Goal: Find specific page/section: Find specific page/section

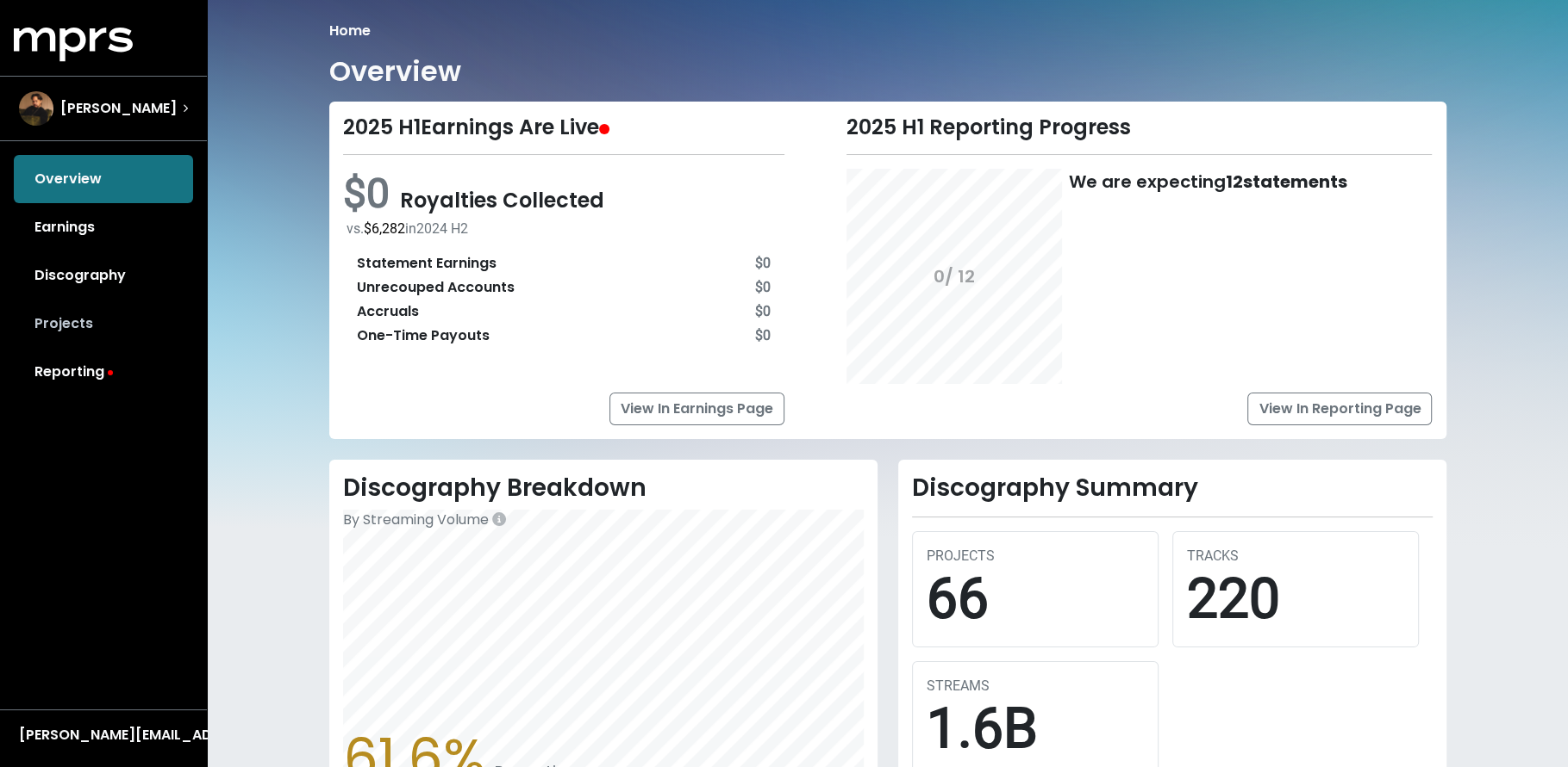
click at [55, 325] on link "Projects" at bounding box center [103, 324] width 179 height 48
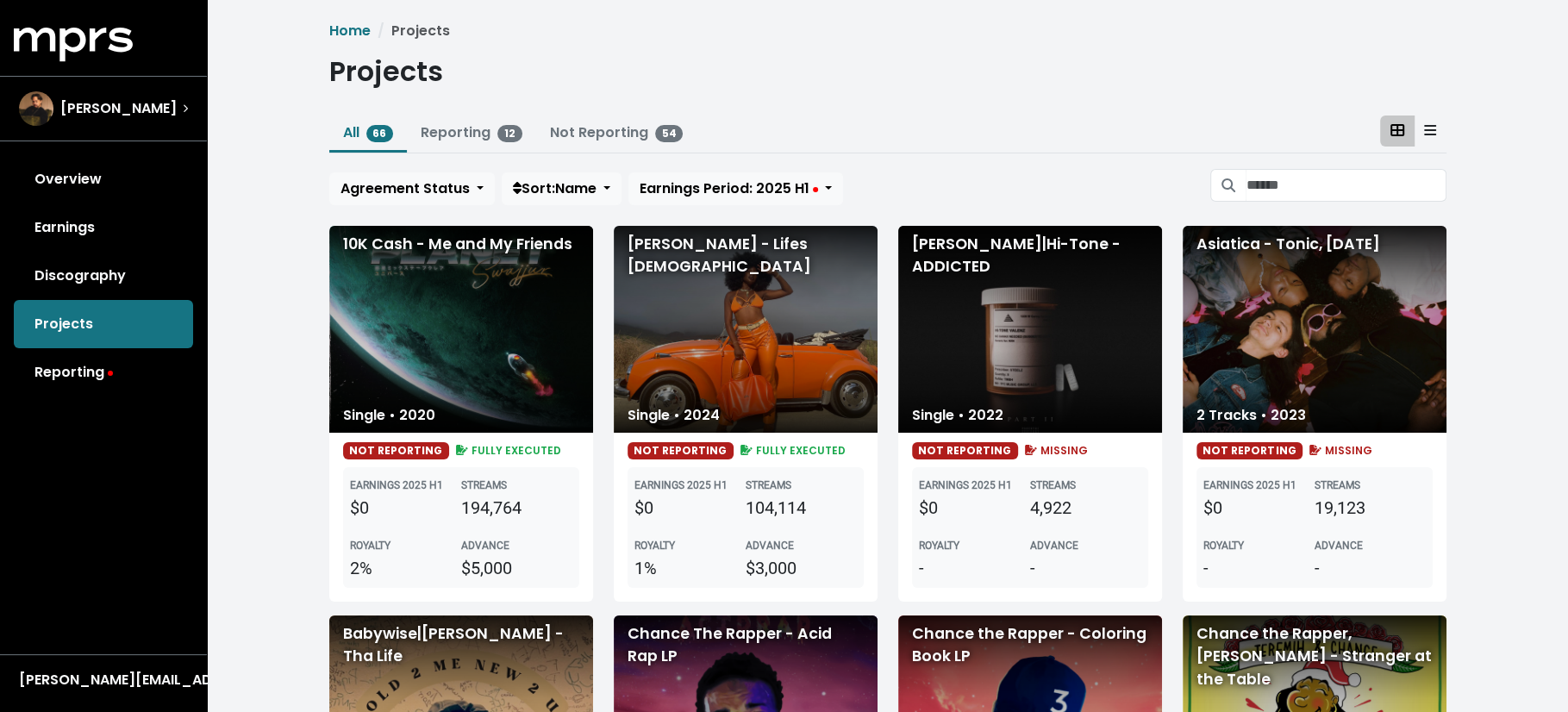
click at [1430, 132] on icon at bounding box center [1429, 130] width 12 height 14
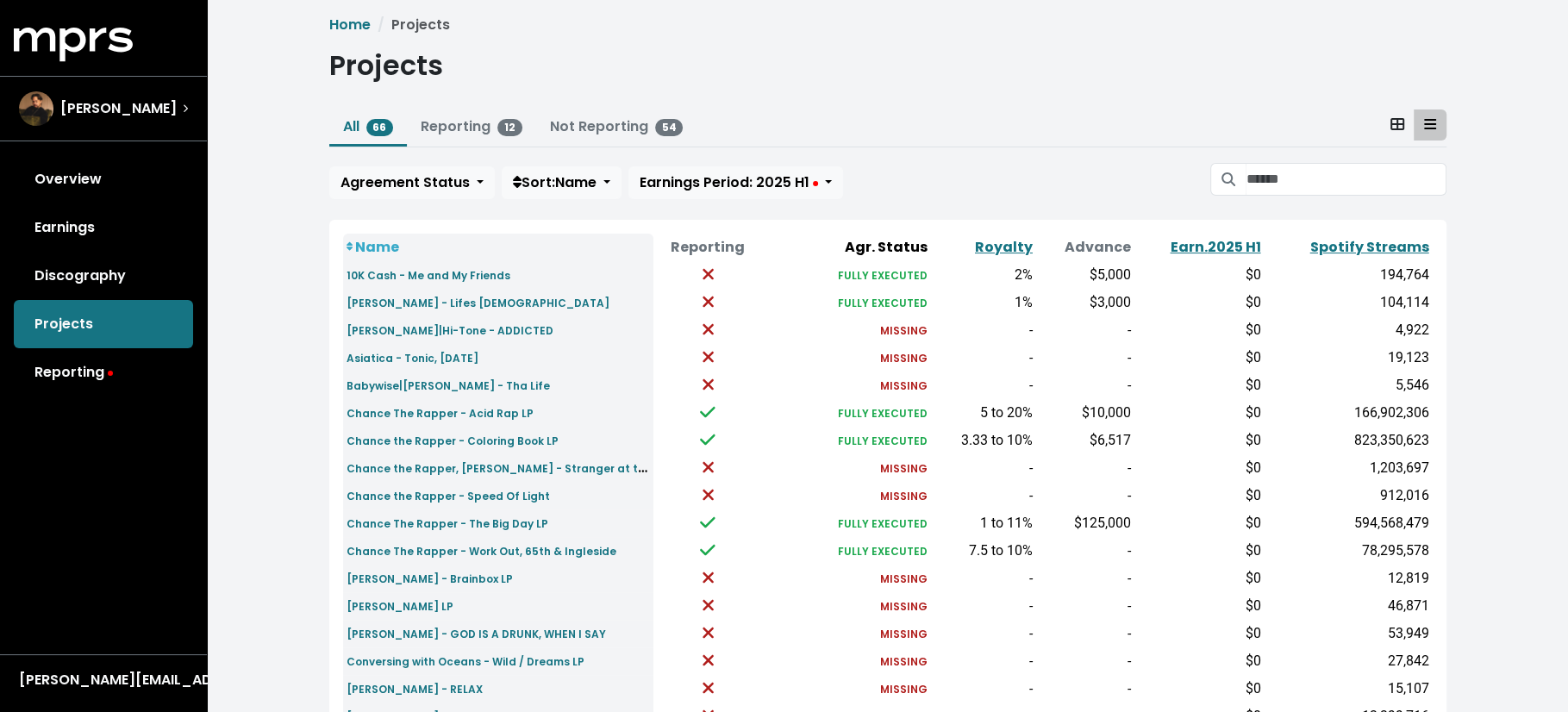
scroll to position [8, 0]
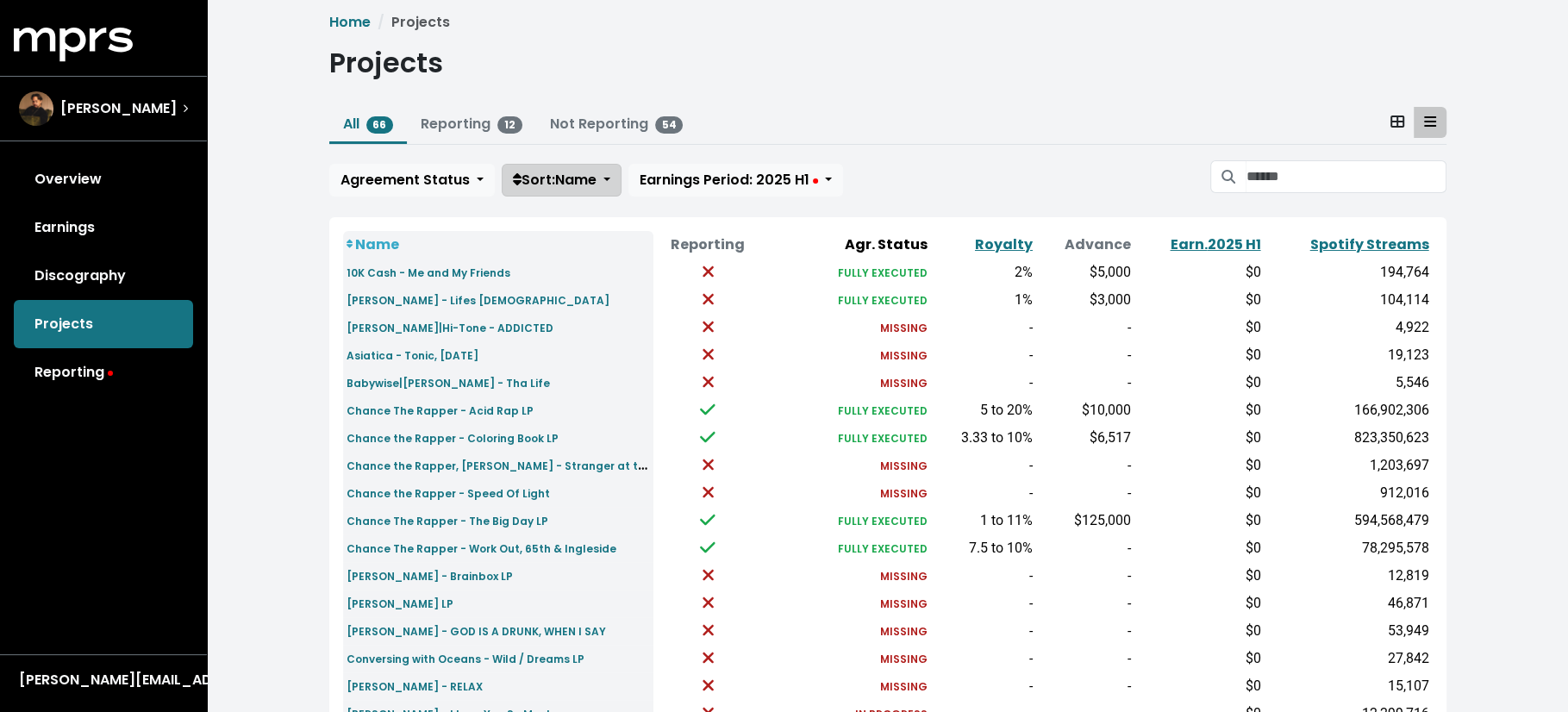
click at [559, 183] on span "Sort: Name" at bounding box center [554, 180] width 84 height 20
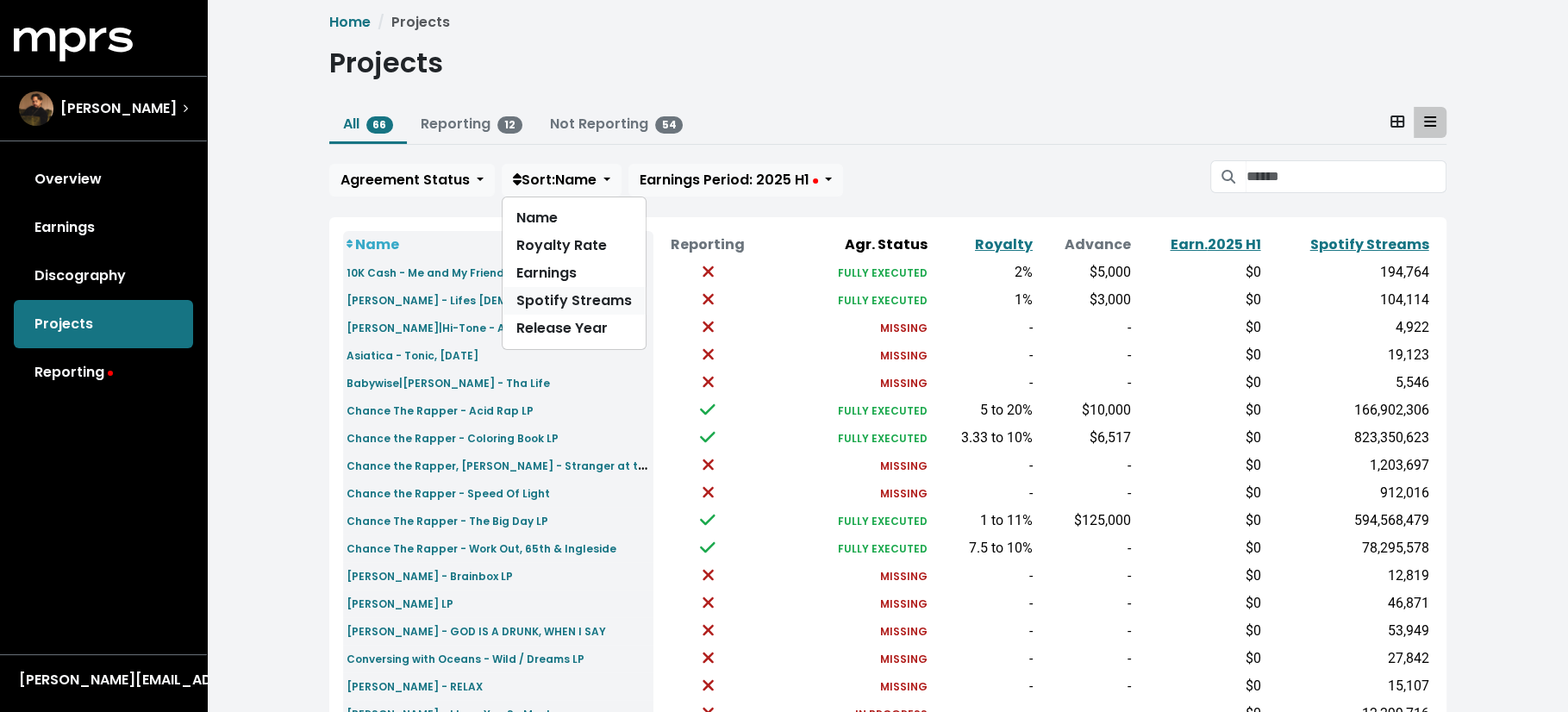
click at [577, 303] on link "Spotify Streams" at bounding box center [573, 301] width 143 height 28
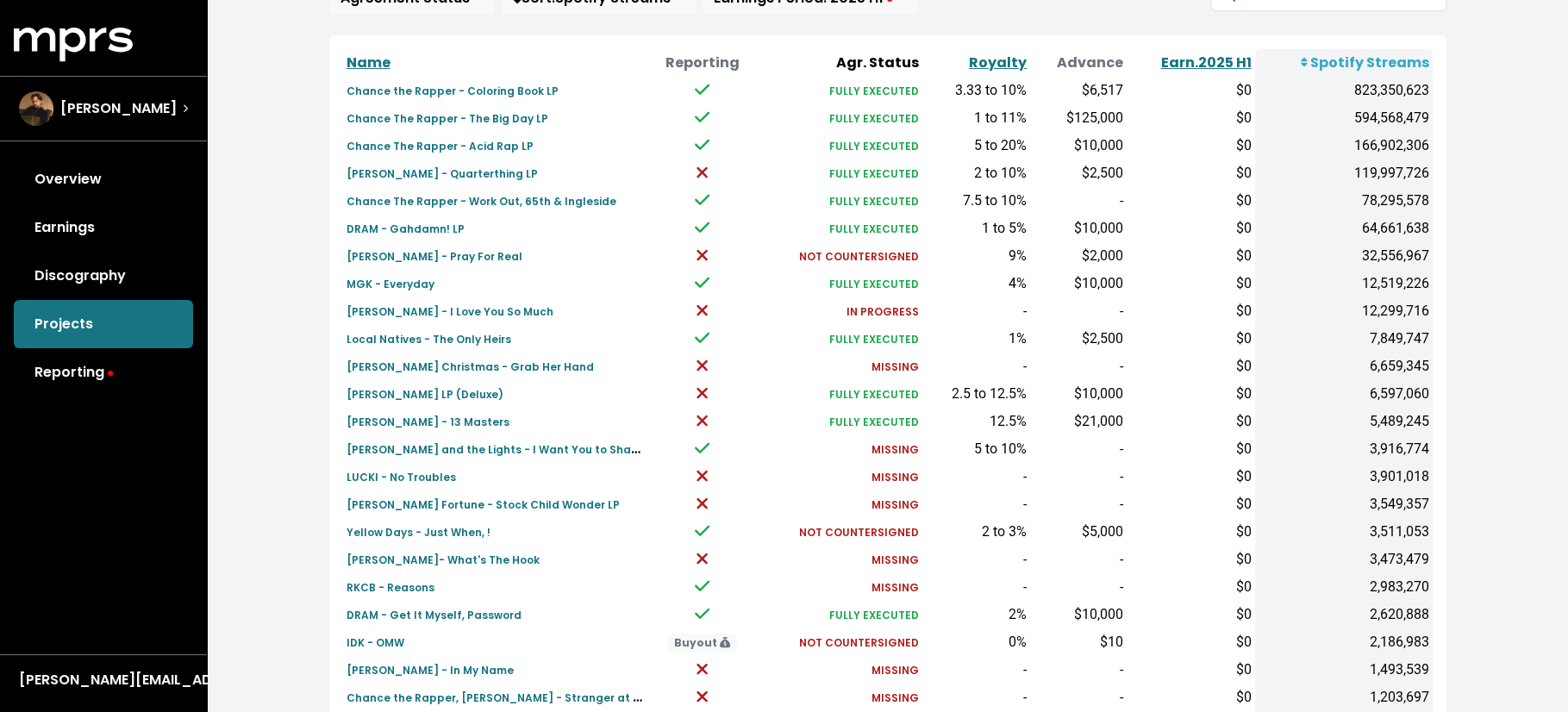
scroll to position [187, 0]
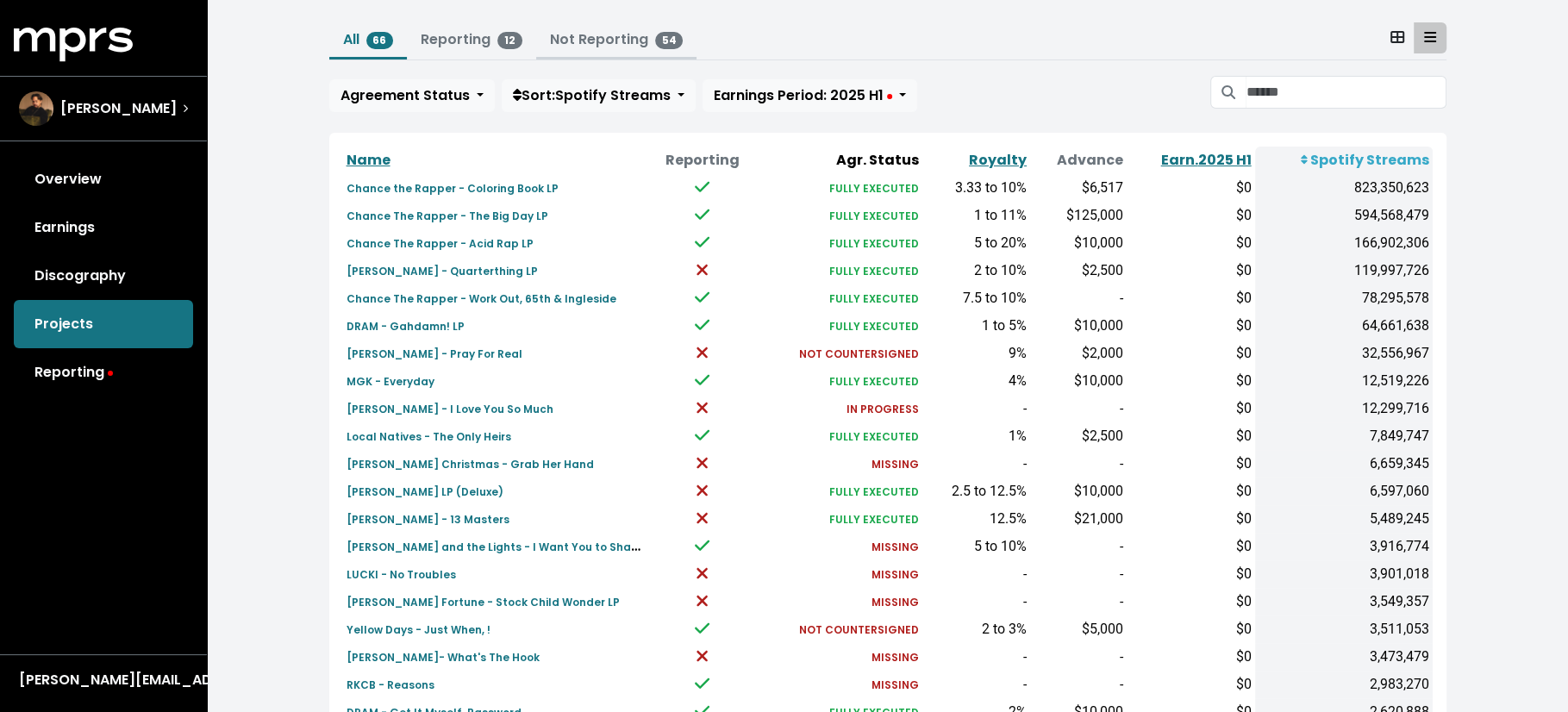
click at [594, 40] on link "Not Reporting 54" at bounding box center [617, 40] width 133 height 20
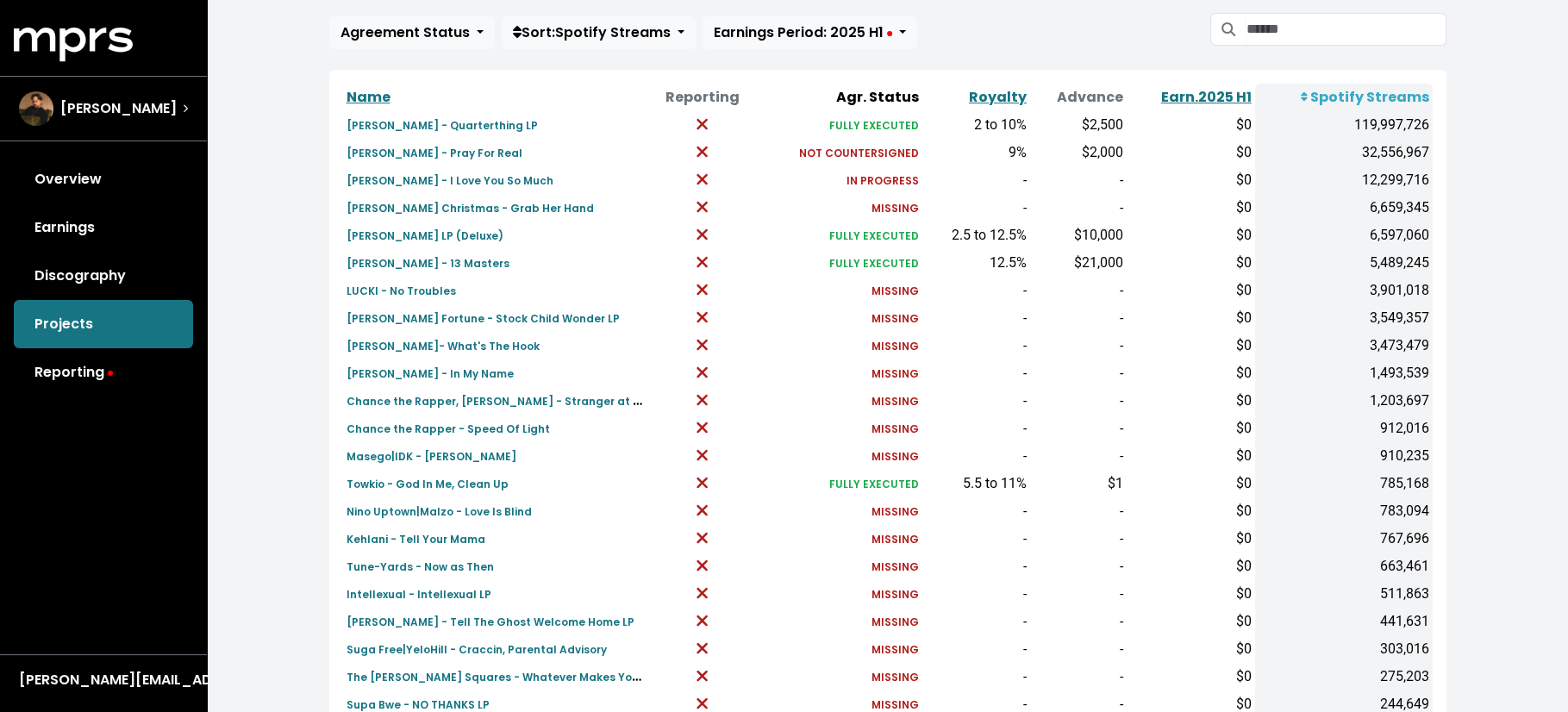
scroll to position [162, 0]
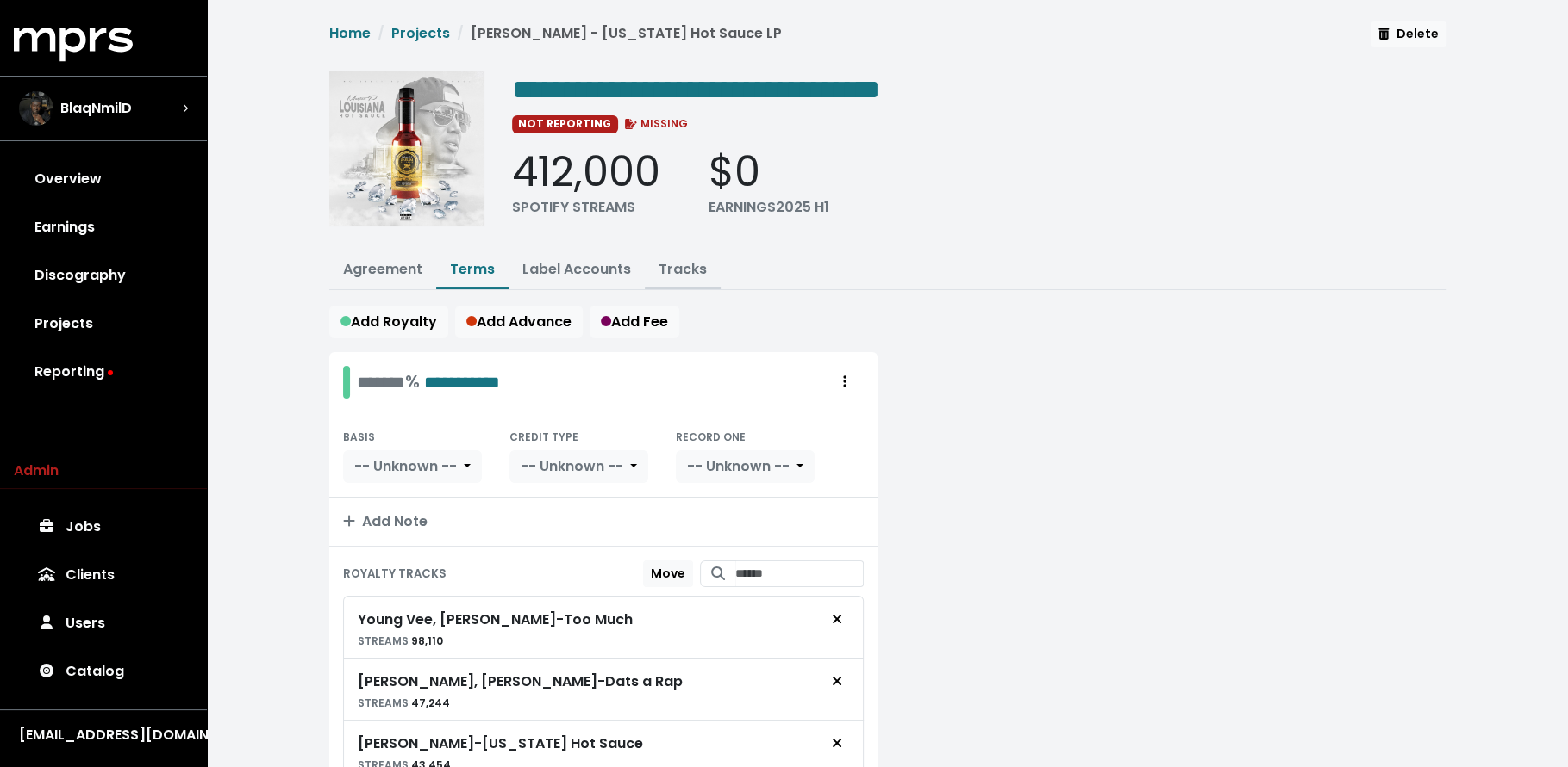
click at [674, 271] on link "Tracks" at bounding box center [683, 269] width 48 height 20
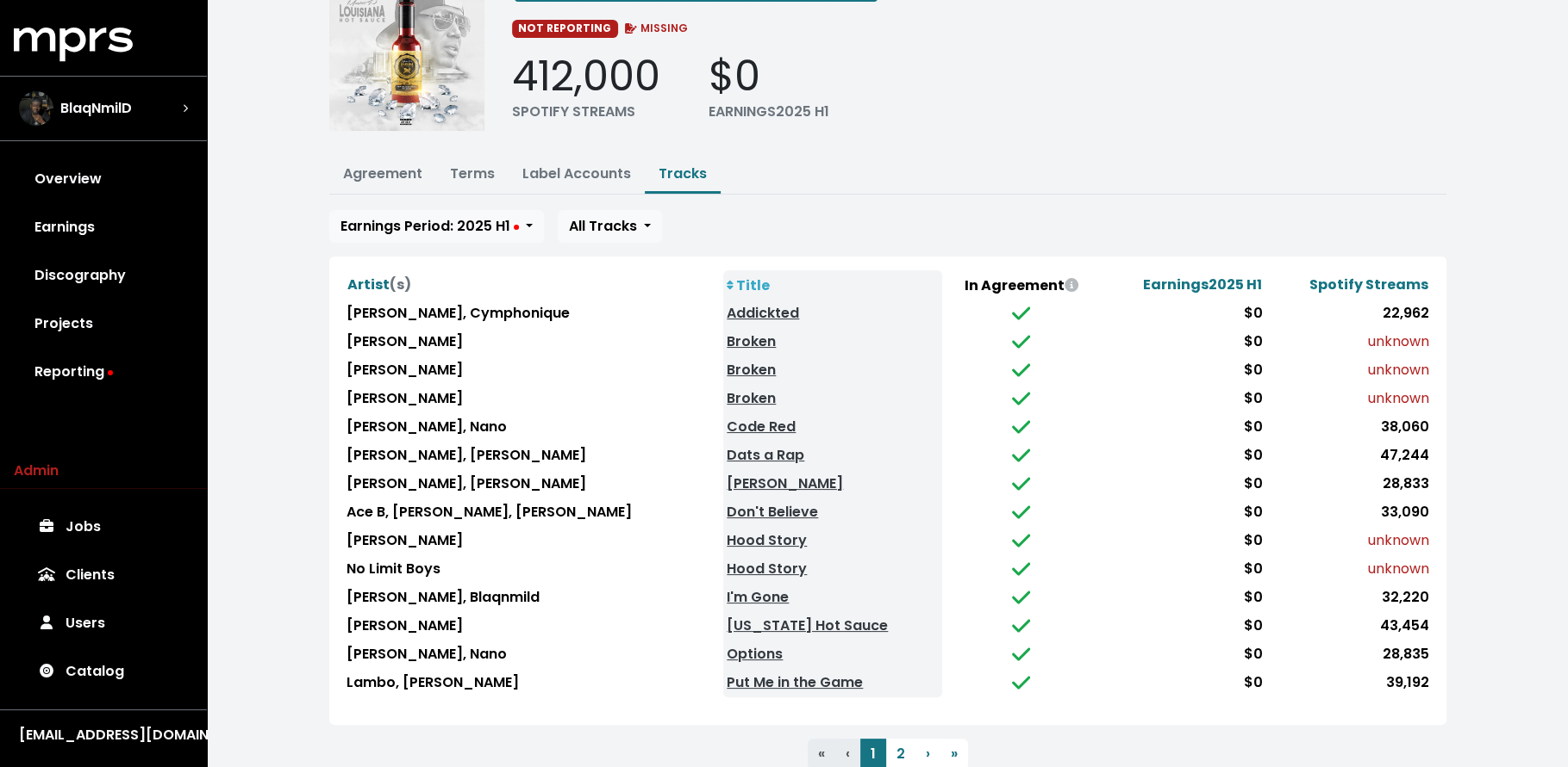
scroll to position [145, 0]
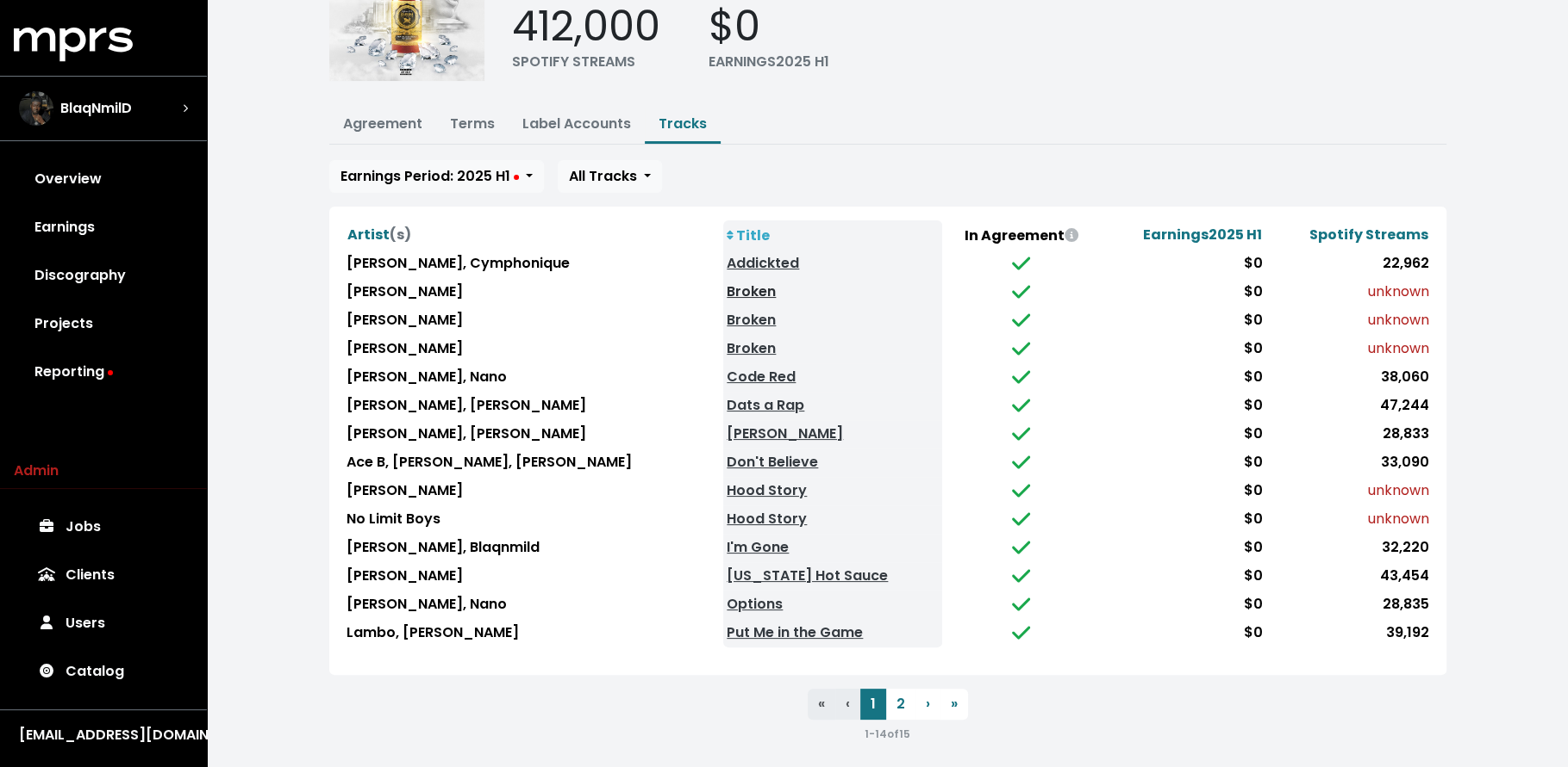
click at [727, 291] on link "Broken" at bounding box center [751, 292] width 49 height 20
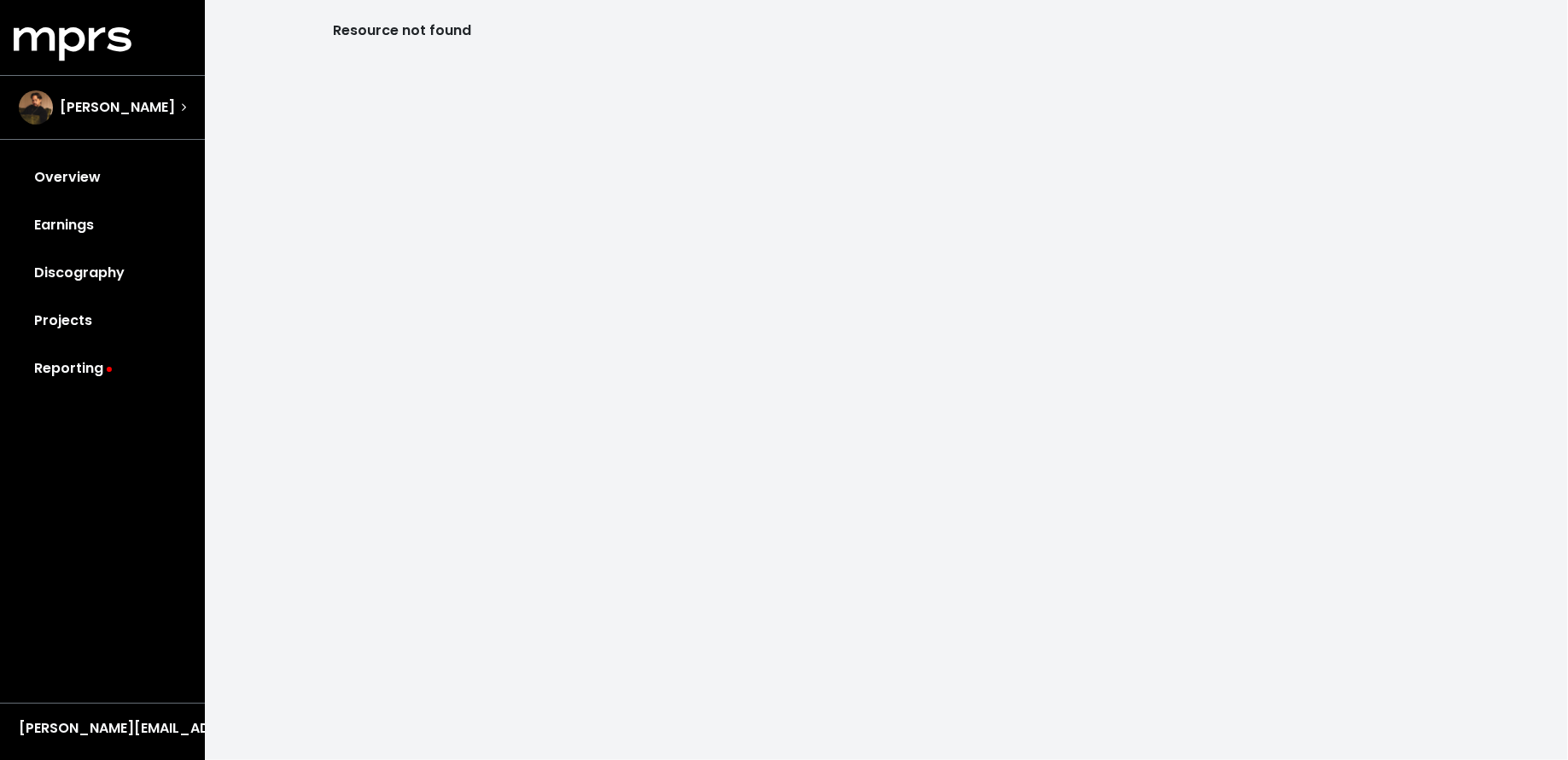
click at [160, 717] on div "[PERSON_NAME][EMAIL_ADDRESS][DOMAIN_NAME]" at bounding box center [102, 725] width 205 height 44
click at [159, 726] on div "[PERSON_NAME][EMAIL_ADDRESS][DOMAIN_NAME]" at bounding box center [103, 729] width 168 height 20
click at [142, 682] on div "Logout" at bounding box center [82, 696] width 137 height 40
click at [123, 700] on button "Logout" at bounding box center [82, 695] width 135 height 25
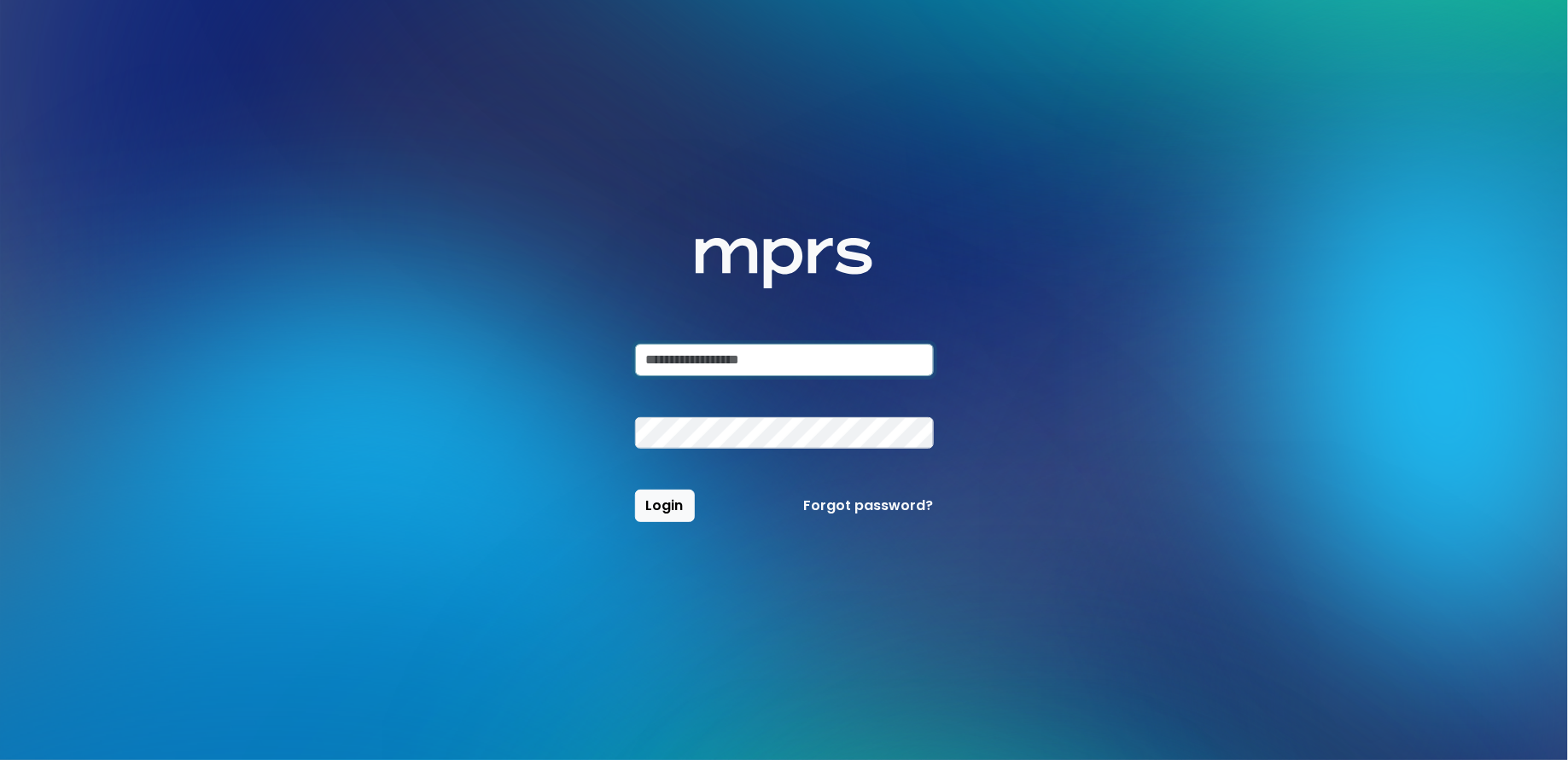
click at [726, 371] on input "email" at bounding box center [784, 360] width 299 height 33
click at [0, 760] on com-1password-button at bounding box center [0, 760] width 0 height 0
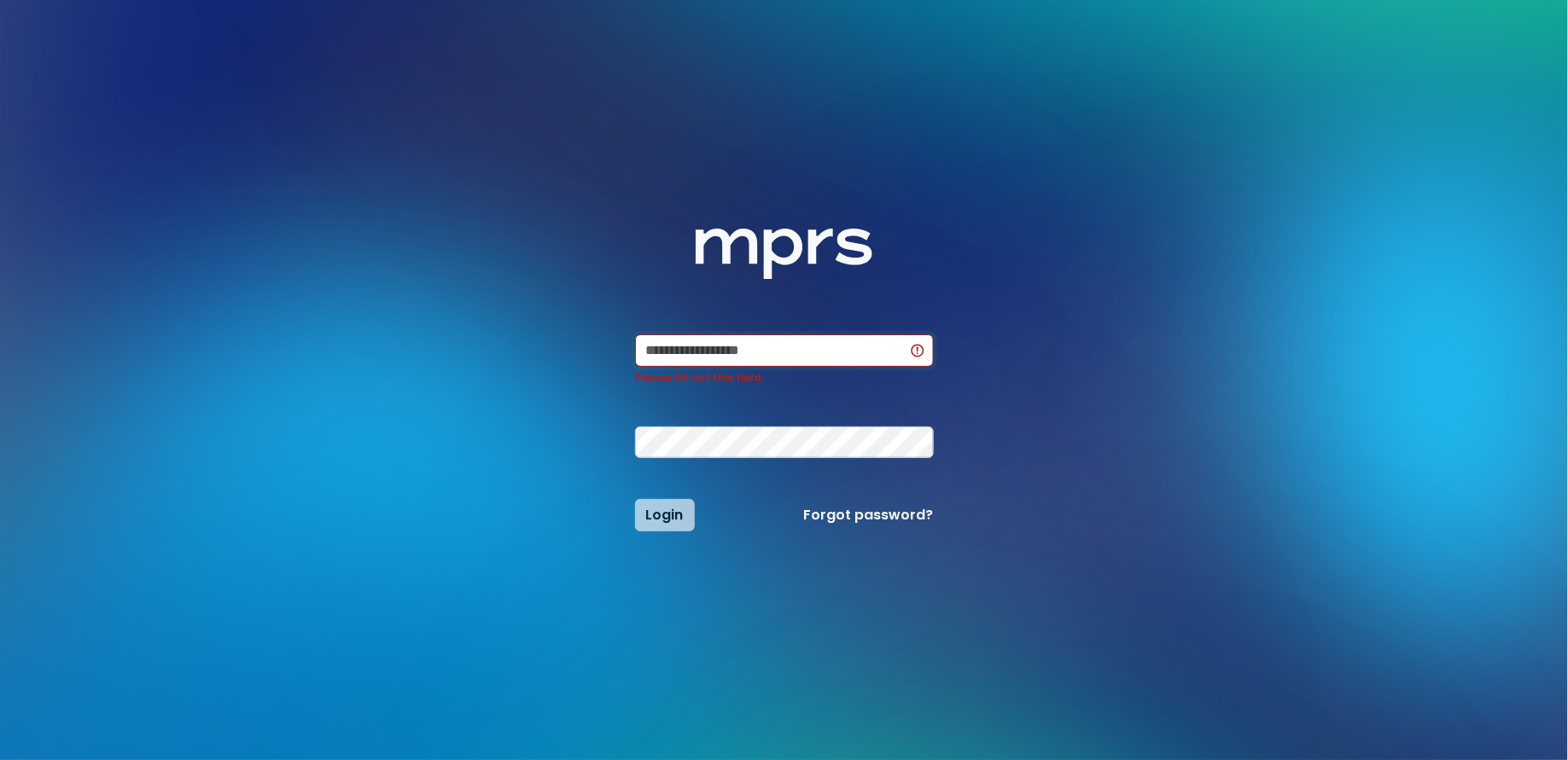
type input "**********"
